Goal: Task Accomplishment & Management: Use online tool/utility

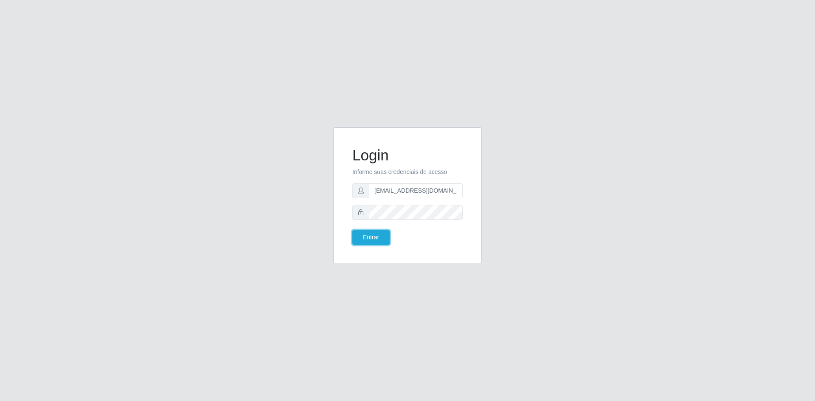
click at [369, 242] on button "Entrar" at bounding box center [370, 237] width 37 height 15
click at [368, 234] on button "Entrar" at bounding box center [370, 237] width 37 height 15
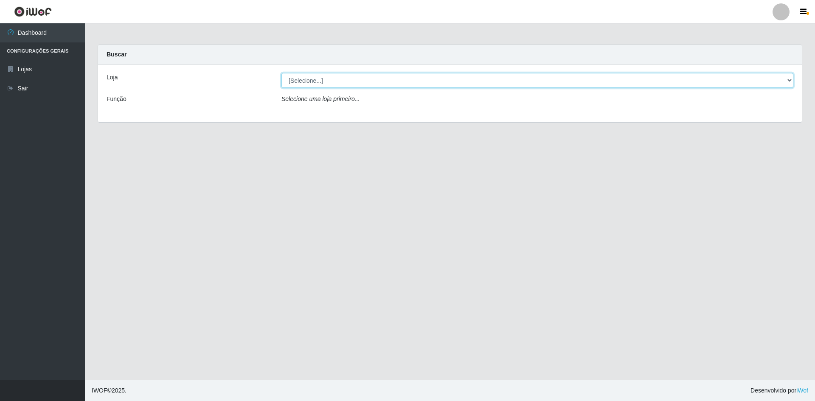
click at [345, 79] on select "[Selecione...] Hiper Queiroz - [GEOGRAPHIC_DATA] [GEOGRAPHIC_DATA] [GEOGRAPHIC_…" at bounding box center [538, 80] width 512 height 15
select select "517"
click at [282, 73] on select "[Selecione...] Hiper Queiroz - [GEOGRAPHIC_DATA] [GEOGRAPHIC_DATA] [GEOGRAPHIC_…" at bounding box center [538, 80] width 512 height 15
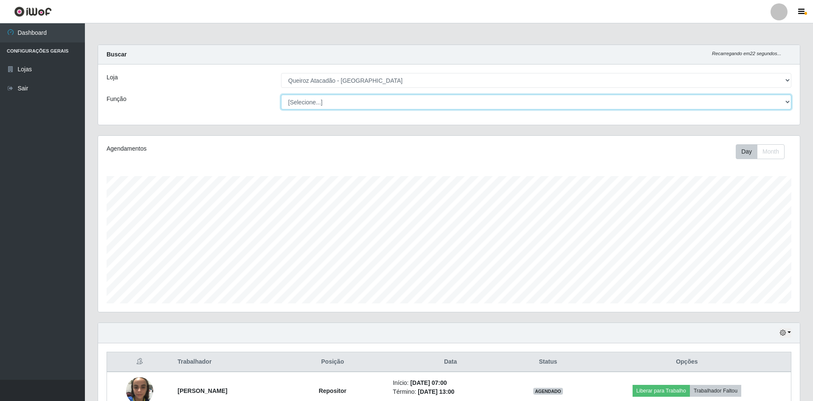
click at [347, 103] on select "[Selecione...] ASG ASG + ASG ++ Embalador Embalador + Embalador ++ Operador de …" at bounding box center [536, 102] width 510 height 15
click at [281, 95] on select "[Selecione...] ASG ASG + ASG ++ Embalador Embalador + Embalador ++ Operador de …" at bounding box center [536, 102] width 510 height 15
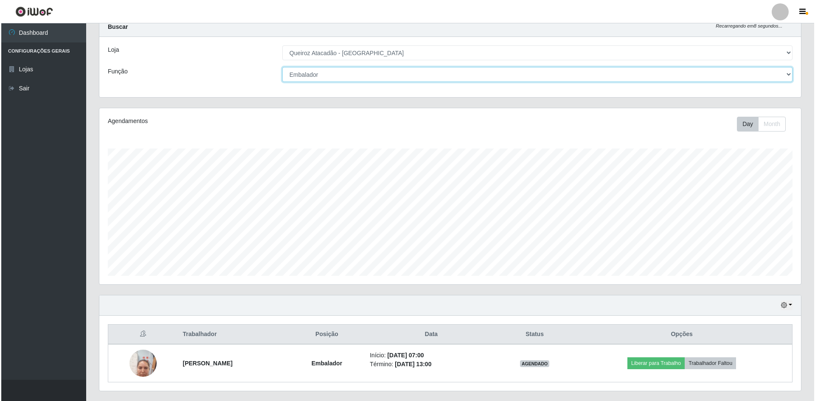
scroll to position [49, 0]
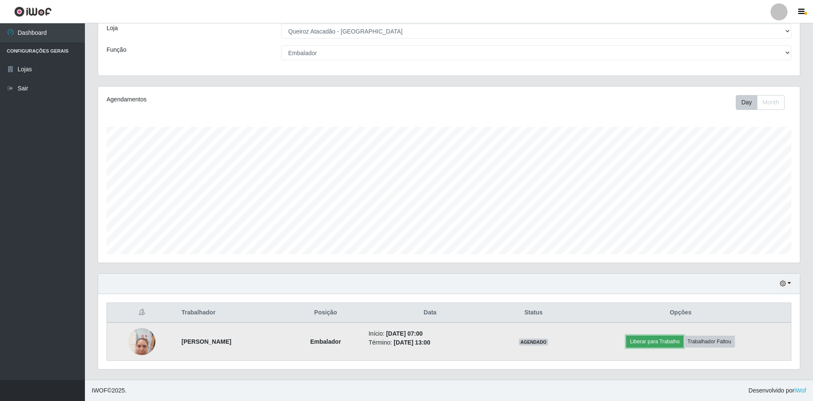
click at [640, 339] on button "Liberar para Trabalho" at bounding box center [654, 342] width 57 height 12
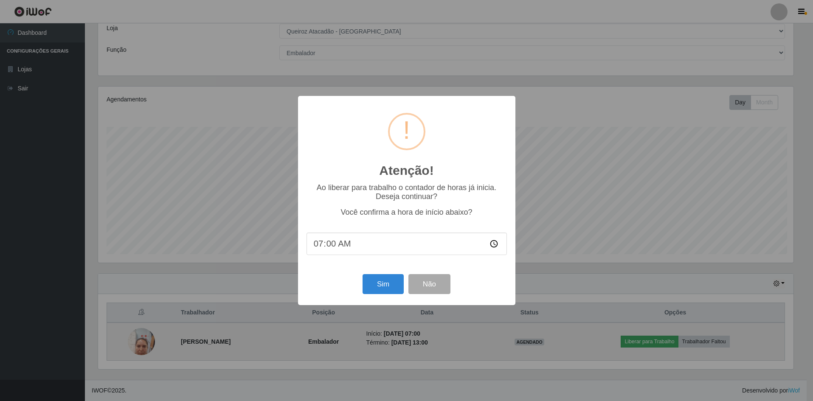
scroll to position [176, 698]
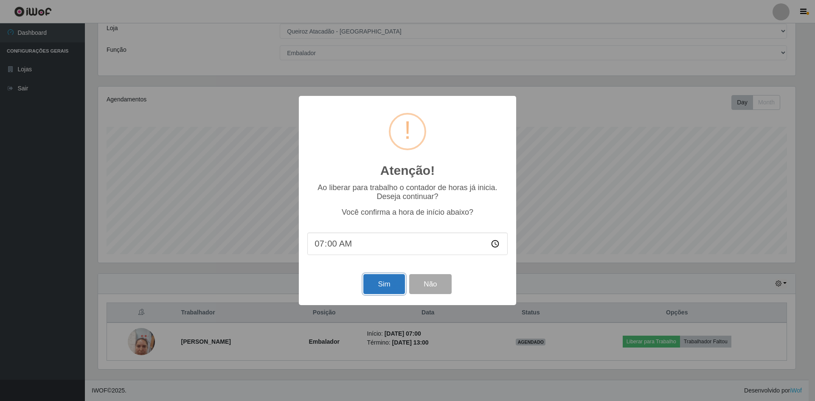
click at [386, 284] on button "Sim" at bounding box center [384, 284] width 41 height 20
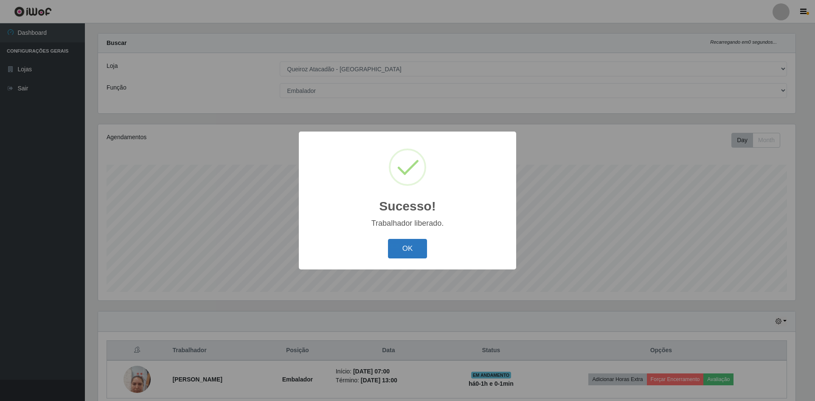
click at [416, 245] on button "OK" at bounding box center [407, 249] width 39 height 20
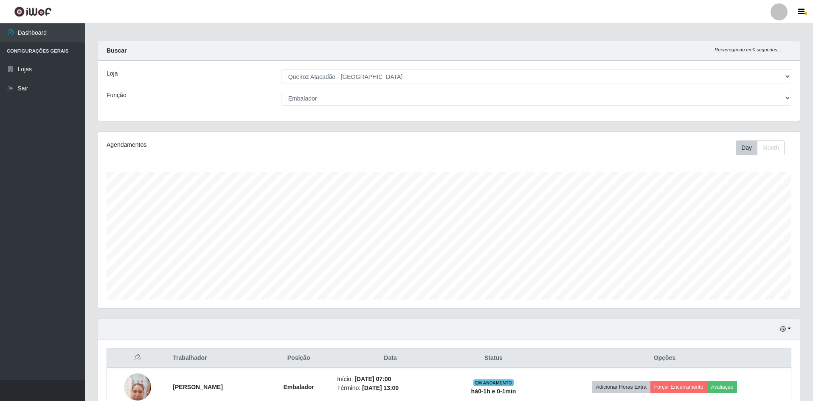
scroll to position [0, 0]
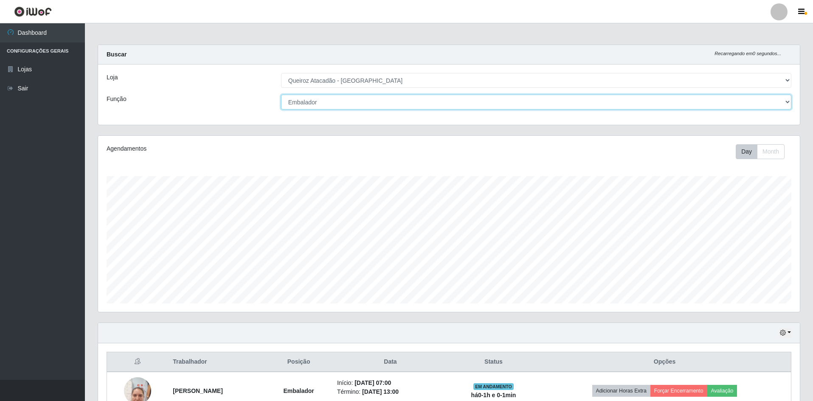
click at [327, 98] on select "[Selecione...] ASG ASG + ASG ++ Embalador Embalador + Embalador ++ Operador de …" at bounding box center [536, 102] width 510 height 15
click at [281, 95] on select "[Selecione...] ASG ASG + ASG ++ Embalador Embalador + Embalador ++ Operador de …" at bounding box center [536, 102] width 510 height 15
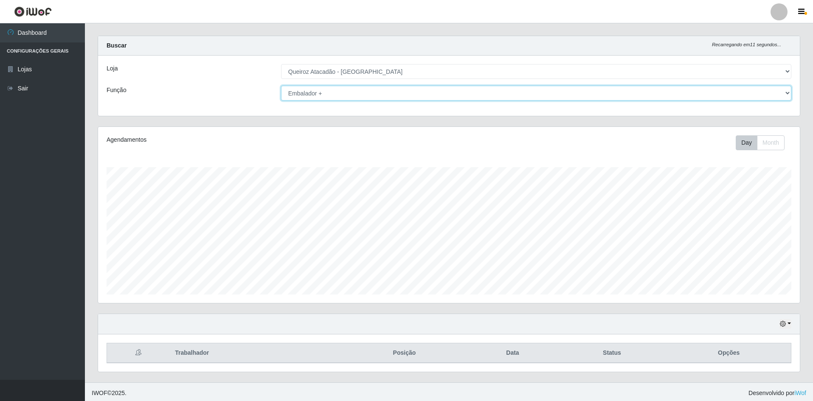
scroll to position [11, 0]
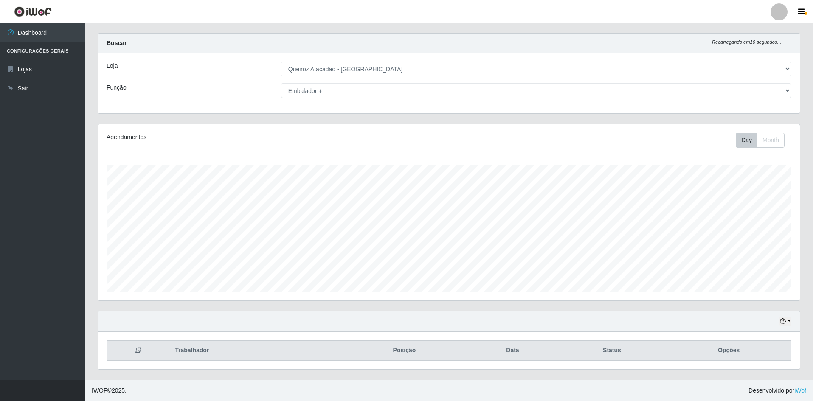
click at [332, 101] on div "Loja [Selecione...] Hiper Queiroz - [GEOGRAPHIC_DATA] [GEOGRAPHIC_DATA] [GEOGRA…" at bounding box center [449, 83] width 702 height 60
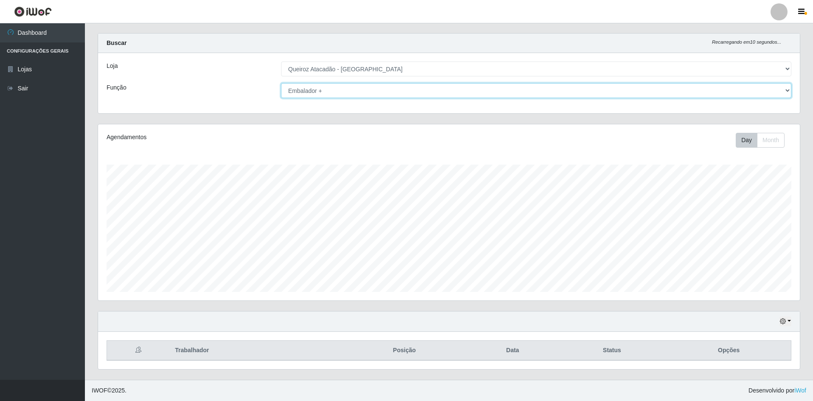
click at [332, 96] on select "[Selecione...] ASG ASG + ASG ++ Embalador Embalador + Embalador ++ Operador de …" at bounding box center [536, 90] width 510 height 15
select select "24"
click at [281, 83] on select "[Selecione...] ASG ASG + ASG ++ Embalador Embalador + Embalador ++ Operador de …" at bounding box center [536, 90] width 510 height 15
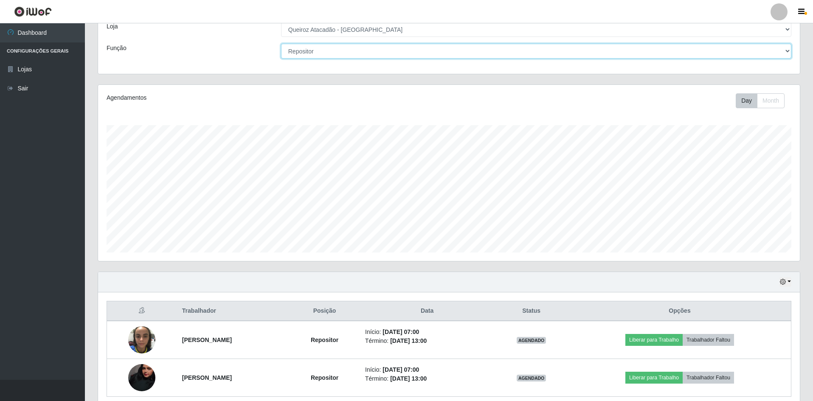
scroll to position [0, 0]
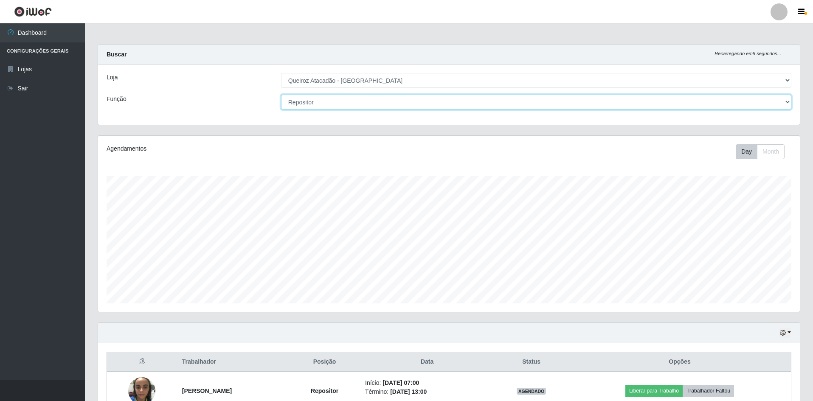
drag, startPoint x: 333, startPoint y: 98, endPoint x: 328, endPoint y: 99, distance: 5.3
click at [330, 98] on select "[Selecione...] ASG ASG + ASG ++ Embalador Embalador + Embalador ++ Operador de …" at bounding box center [536, 102] width 510 height 15
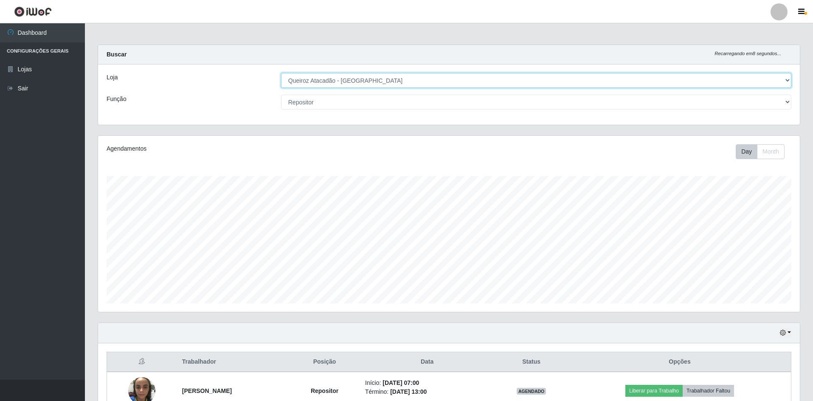
click at [338, 79] on select "[Selecione...] Hiper Queiroz - [GEOGRAPHIC_DATA] [GEOGRAPHIC_DATA] [GEOGRAPHIC_…" at bounding box center [536, 80] width 510 height 15
click at [341, 79] on select "[Selecione...] Hiper Queiroz - [GEOGRAPHIC_DATA] [GEOGRAPHIC_DATA] [GEOGRAPHIC_…" at bounding box center [536, 80] width 510 height 15
click at [375, 77] on select "[Selecione...] Hiper Queiroz - [GEOGRAPHIC_DATA] [GEOGRAPHIC_DATA] [GEOGRAPHIC_…" at bounding box center [536, 80] width 510 height 15
select select "516"
click at [281, 73] on select "[Selecione...] Hiper Queiroz - [GEOGRAPHIC_DATA] [GEOGRAPHIC_DATA] [GEOGRAPHIC_…" at bounding box center [536, 80] width 510 height 15
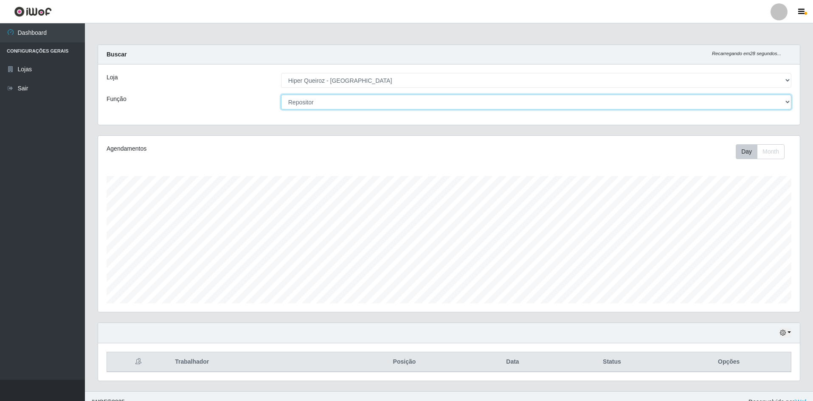
click at [343, 99] on select "[Selecione...] ASG ASG + ASG ++ Embalador Embalador + Embalador ++ Operador de …" at bounding box center [536, 102] width 510 height 15
select select "1"
click at [281, 95] on select "[Selecione...] ASG ASG + ASG ++ Embalador Embalador + Embalador ++ Operador de …" at bounding box center [536, 102] width 510 height 15
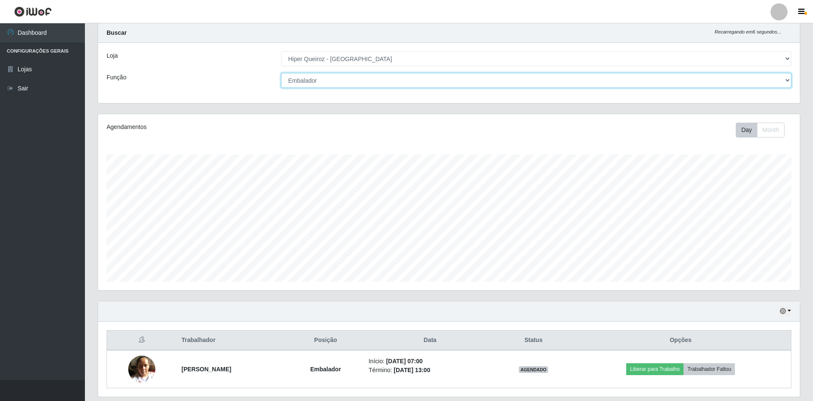
scroll to position [7, 0]
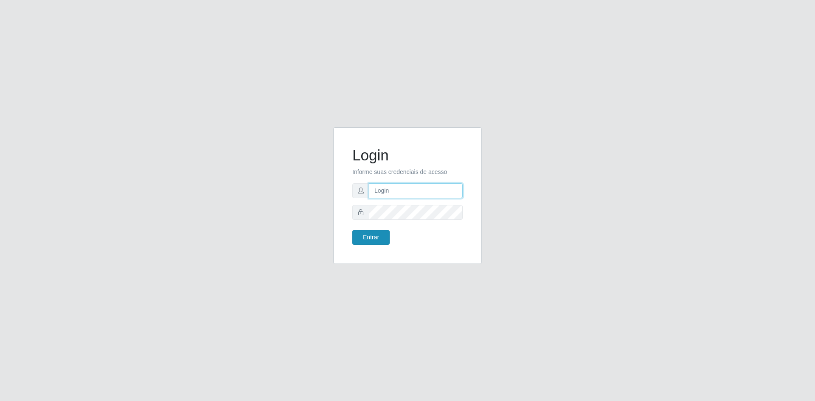
type input "[EMAIL_ADDRESS][DOMAIN_NAME]"
click at [386, 244] on button "Entrar" at bounding box center [370, 237] width 37 height 15
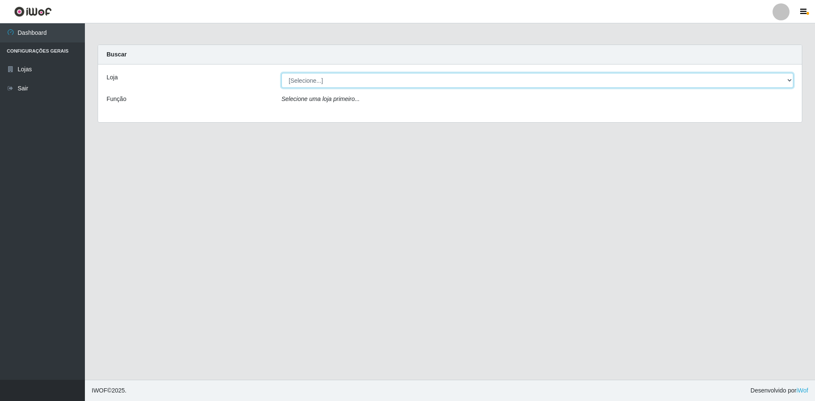
click at [332, 82] on select "[Selecione...] Hiper Queiroz - [GEOGRAPHIC_DATA] [GEOGRAPHIC_DATA] [GEOGRAPHIC_…" at bounding box center [538, 80] width 512 height 15
select select "517"
click at [282, 73] on select "[Selecione...] Hiper Queiroz - [GEOGRAPHIC_DATA] [GEOGRAPHIC_DATA] [GEOGRAPHIC_…" at bounding box center [538, 80] width 512 height 15
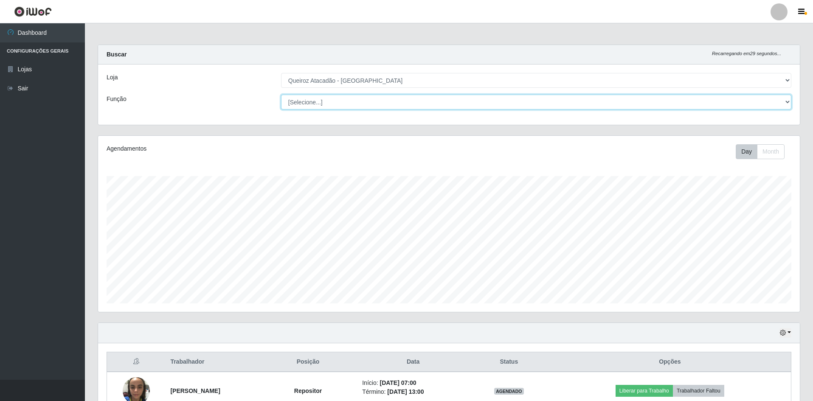
click at [326, 97] on select "[Selecione...] ASG ASG + ASG ++ Embalador Embalador + Embalador ++ Operador de …" at bounding box center [536, 102] width 510 height 15
select select "24"
click at [281, 95] on select "[Selecione...] ASG ASG + ASG ++ Embalador Embalador + Embalador ++ Operador de …" at bounding box center [536, 102] width 510 height 15
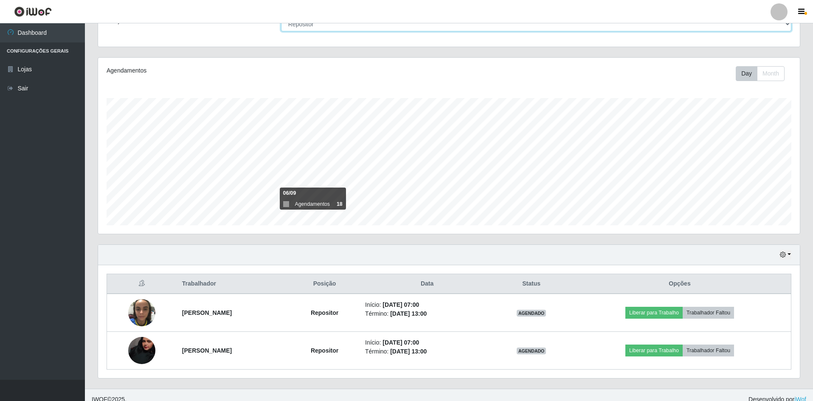
scroll to position [87, 0]
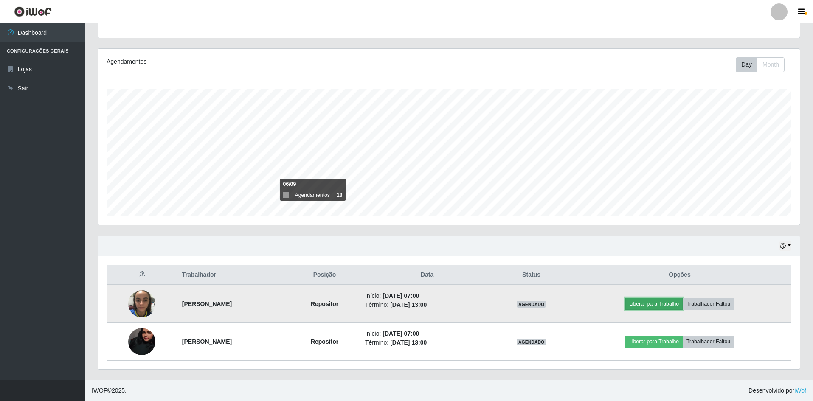
click at [667, 307] on button "Liberar para Trabalho" at bounding box center [654, 304] width 57 height 12
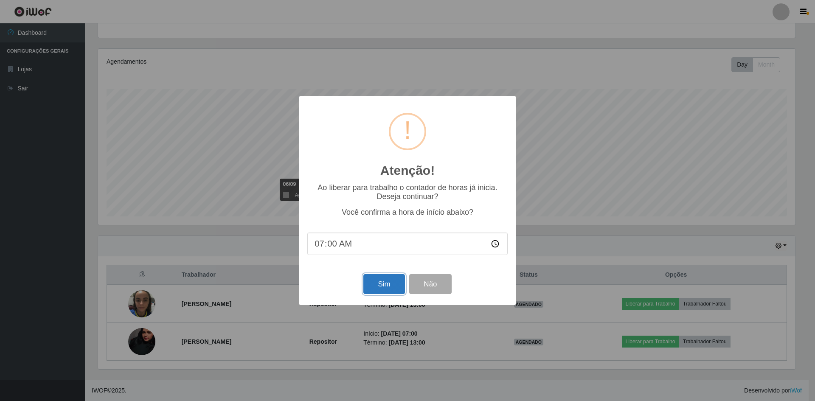
click at [368, 285] on button "Sim" at bounding box center [384, 284] width 41 height 20
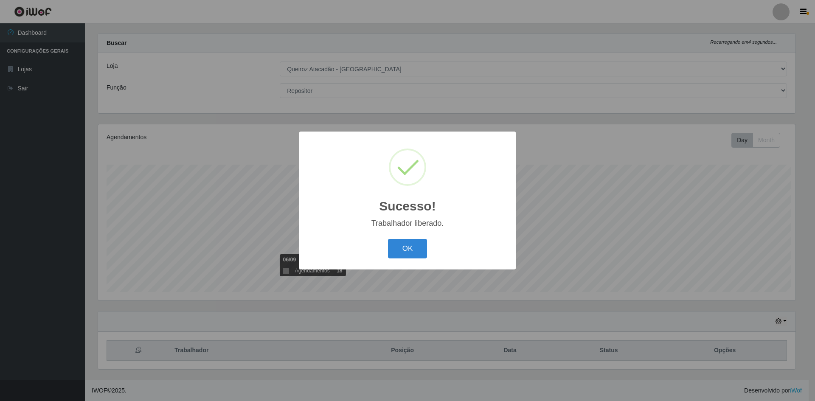
click at [666, 344] on div "Sucesso! × Trabalhador liberado. OK Cancel" at bounding box center [407, 200] width 815 height 401
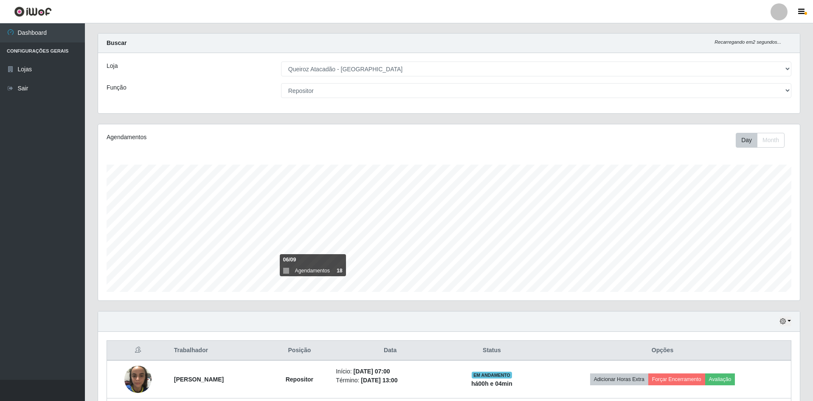
scroll to position [87, 0]
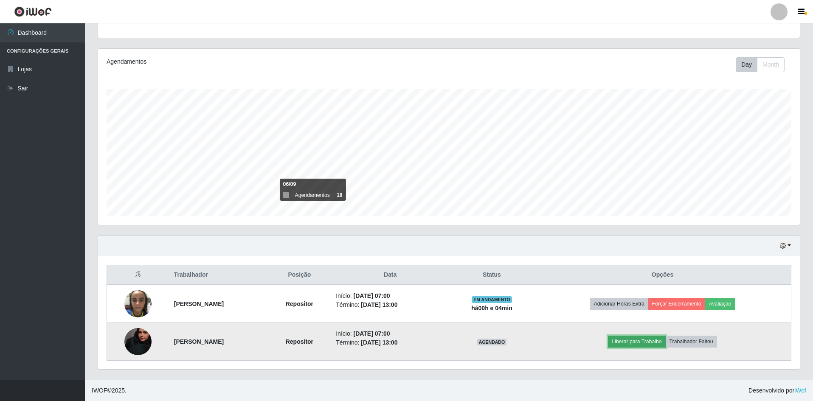
click at [641, 343] on button "Liberar para Trabalho" at bounding box center [636, 342] width 57 height 12
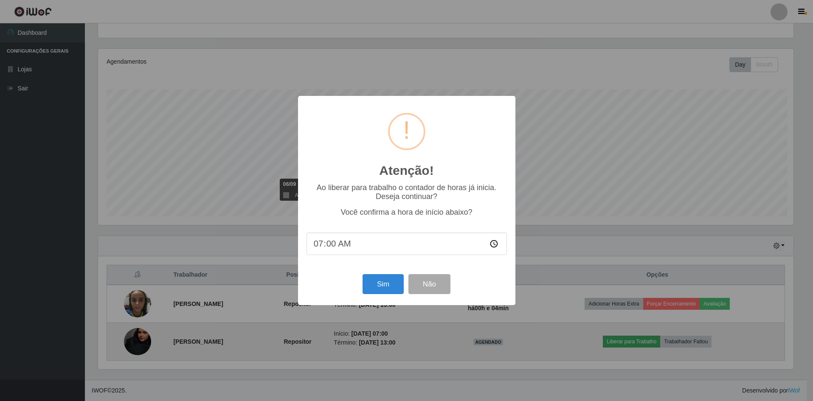
scroll to position [176, 698]
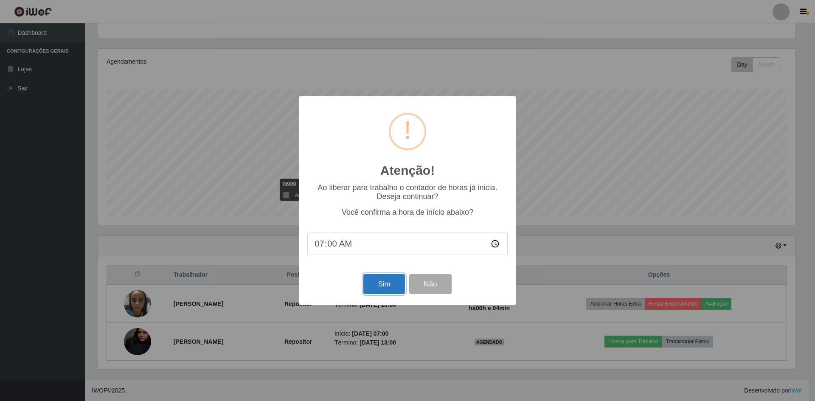
click at [378, 290] on button "Sim" at bounding box center [384, 284] width 41 height 20
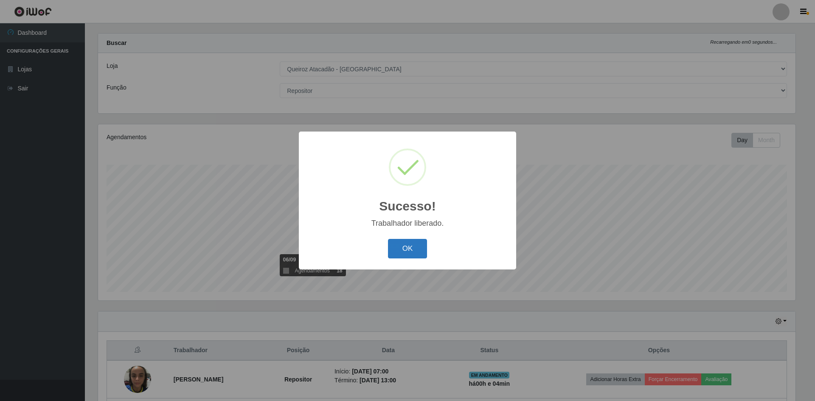
click at [405, 251] on button "OK" at bounding box center [407, 249] width 39 height 20
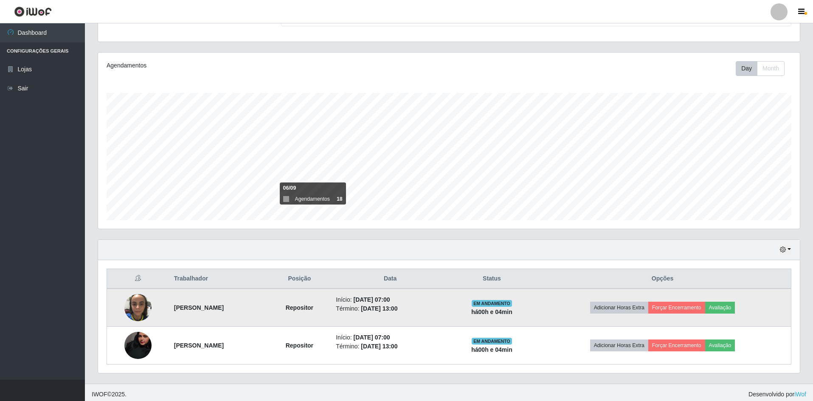
scroll to position [87, 0]
